Goal: Find specific page/section: Find specific page/section

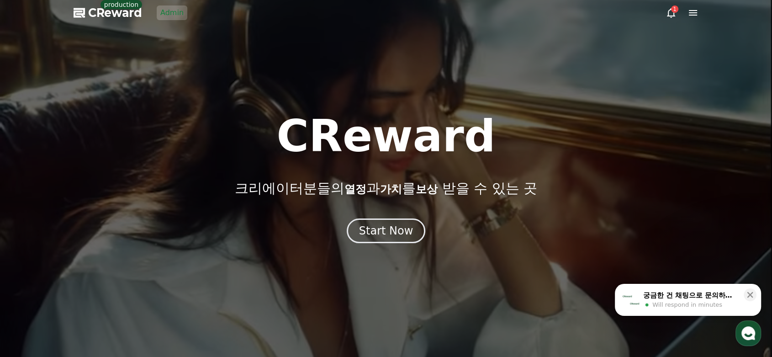
click at [417, 282] on div at bounding box center [386, 178] width 772 height 357
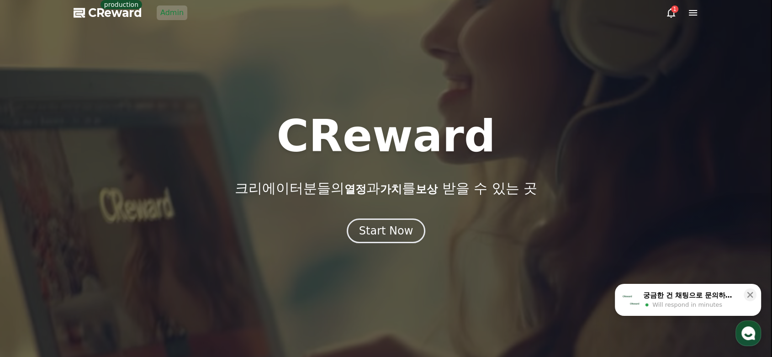
click at [174, 17] on link "Admin" at bounding box center [172, 12] width 31 height 15
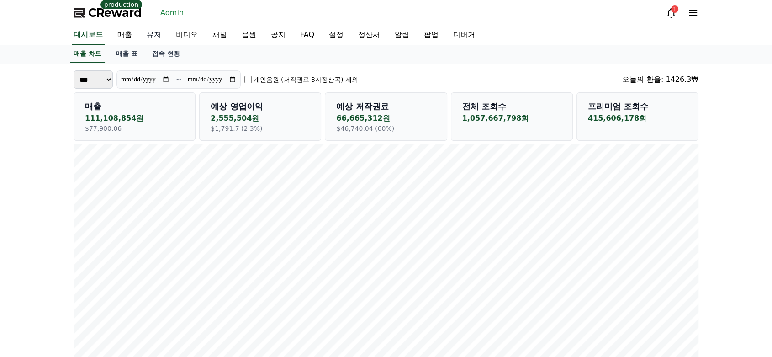
click at [147, 35] on link "유저" at bounding box center [153, 35] width 29 height 19
